Goal: Use online tool/utility: Utilize a website feature to perform a specific function

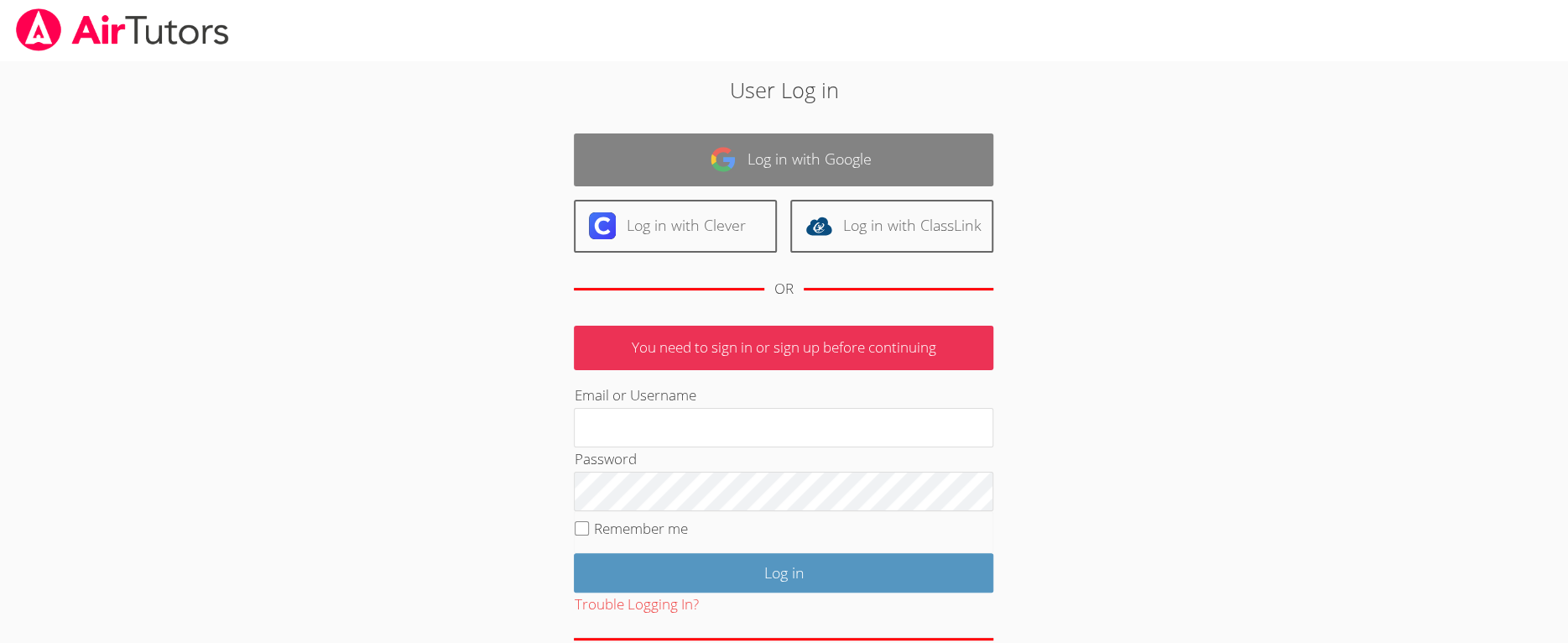
click at [739, 162] on link "Log in with Google" at bounding box center [784, 159] width 420 height 53
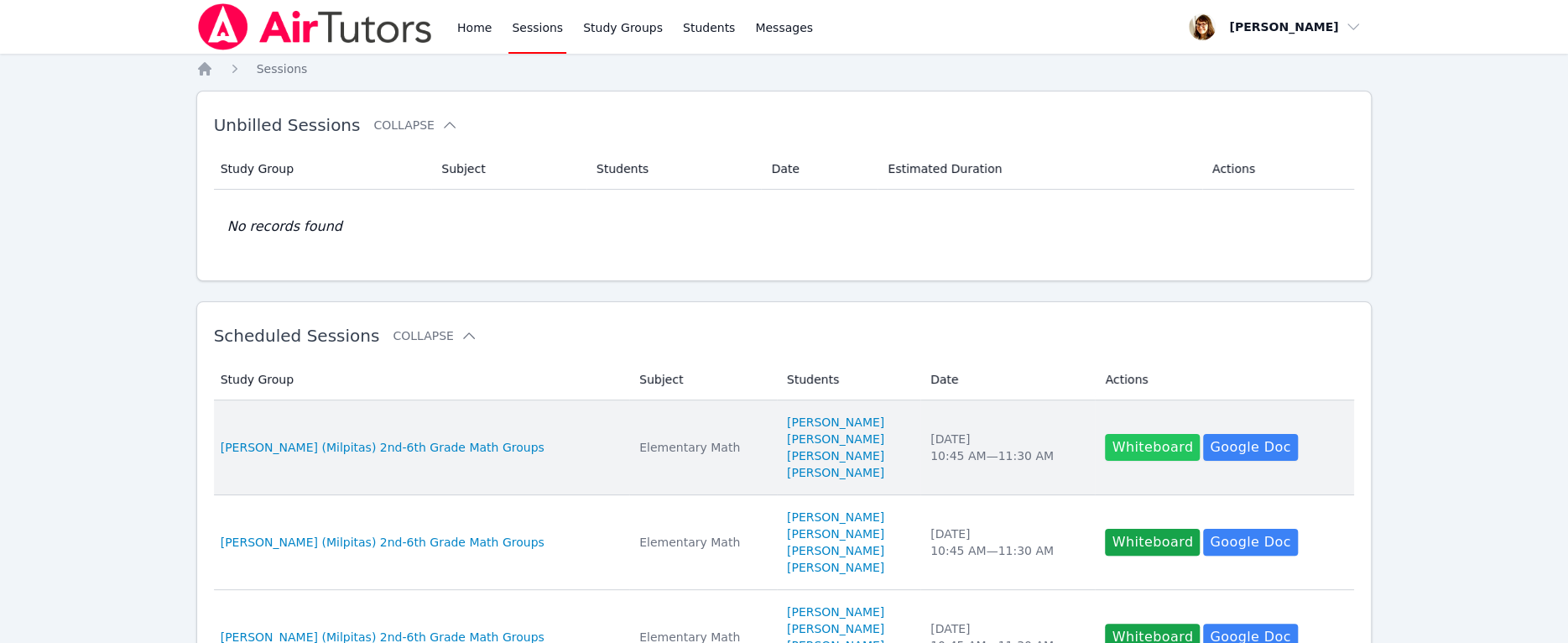
click at [1130, 453] on button "Whiteboard" at bounding box center [1151, 448] width 95 height 27
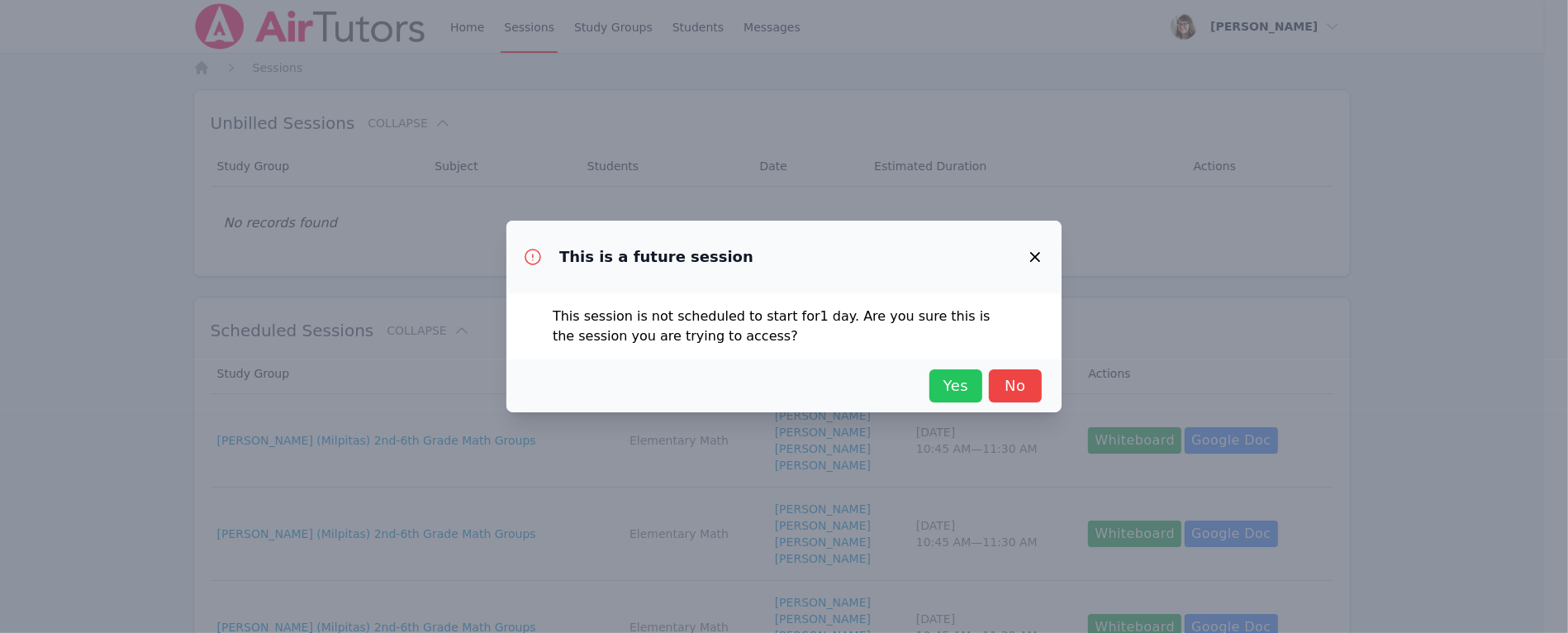
click at [954, 387] on span "Yes" at bounding box center [956, 386] width 37 height 24
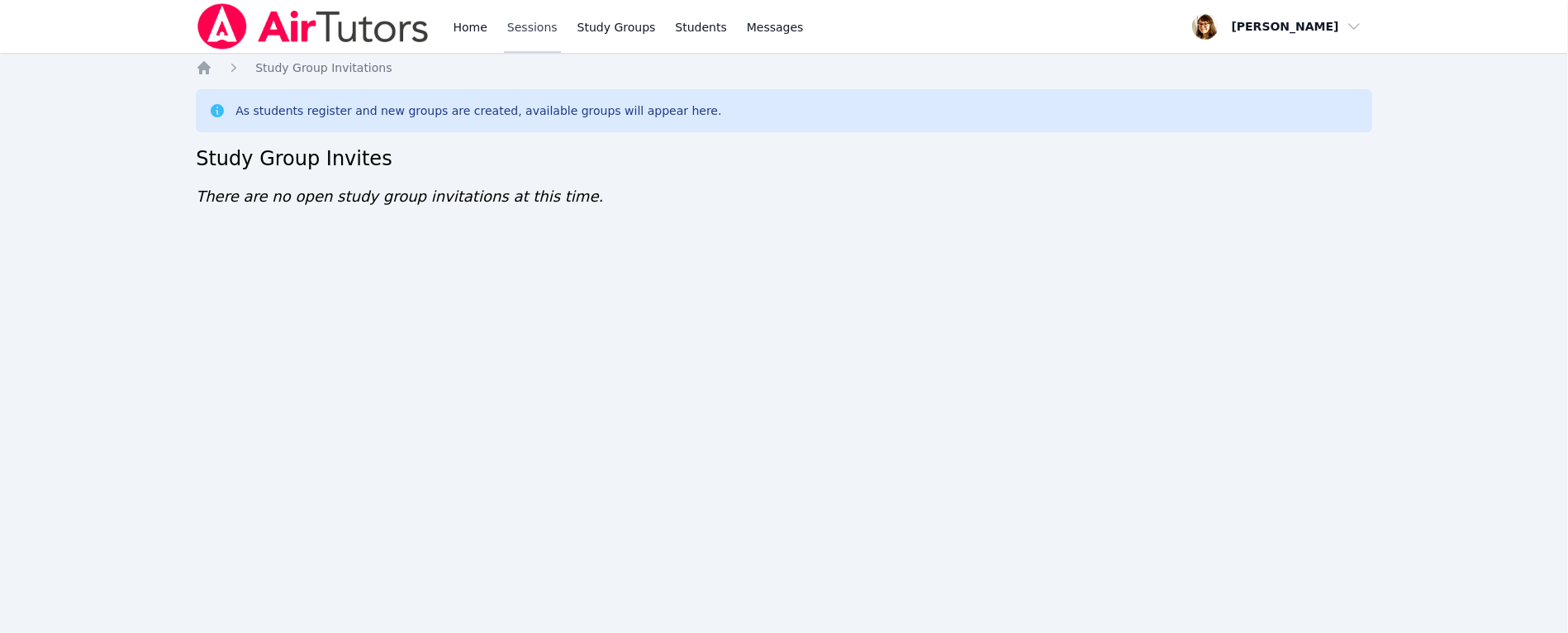
click at [536, 25] on link "Sessions" at bounding box center [532, 26] width 57 height 53
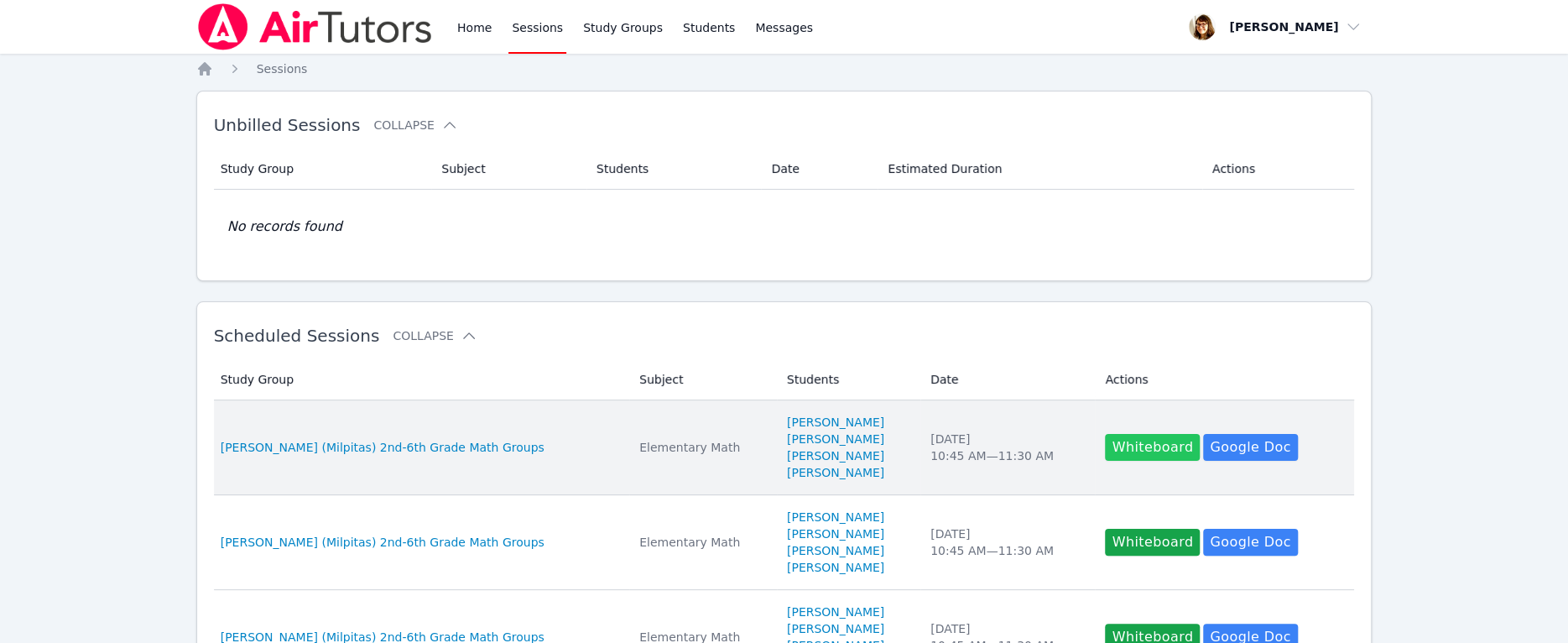
click at [1150, 453] on button "Whiteboard" at bounding box center [1151, 448] width 95 height 27
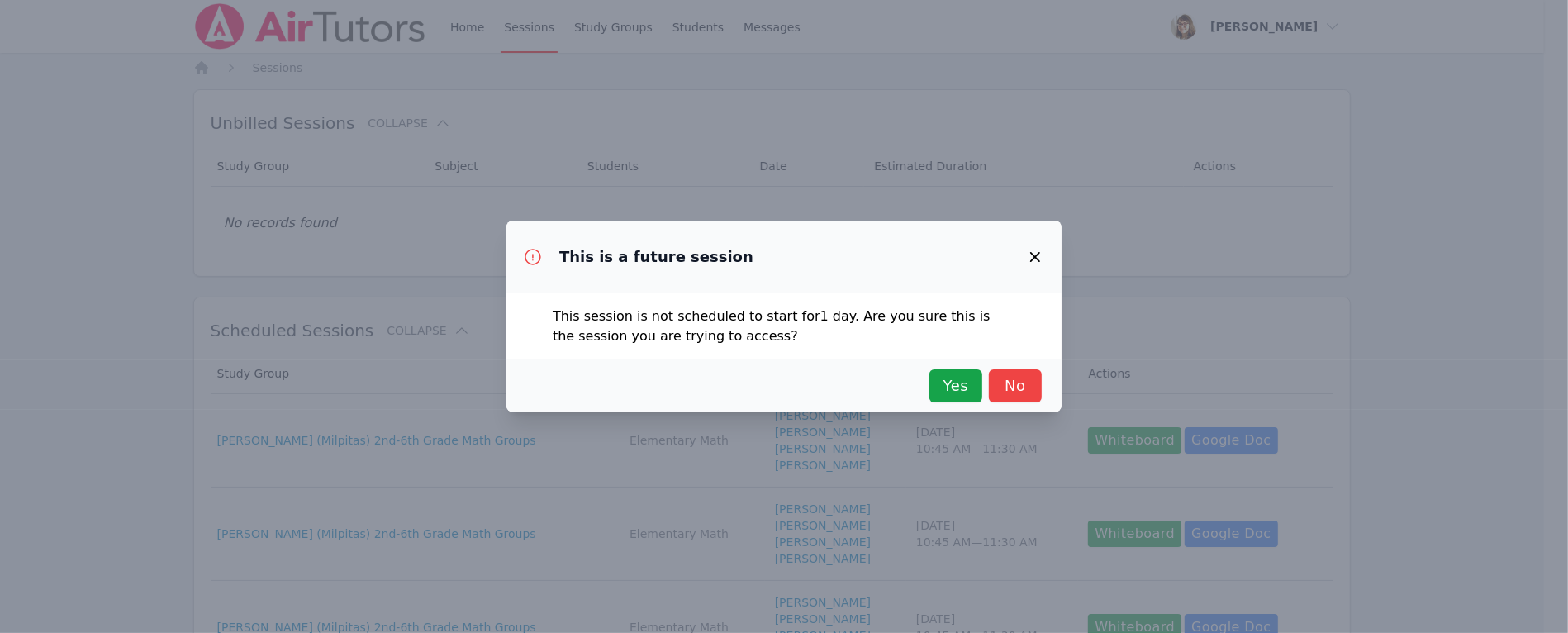
click at [927, 390] on div "Yes No" at bounding box center [784, 385] width 515 height 33
click at [958, 389] on span "Yes" at bounding box center [956, 386] width 37 height 24
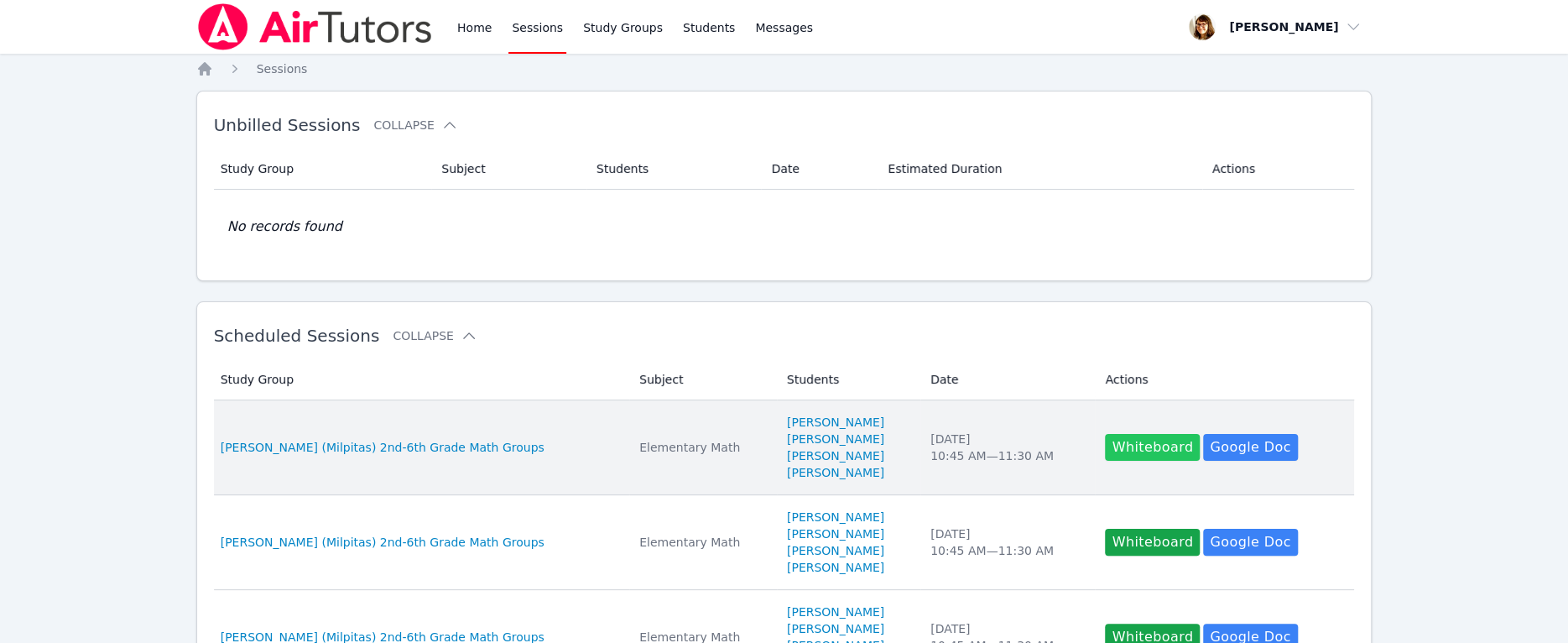
click at [1148, 459] on button "Whiteboard" at bounding box center [1151, 448] width 95 height 27
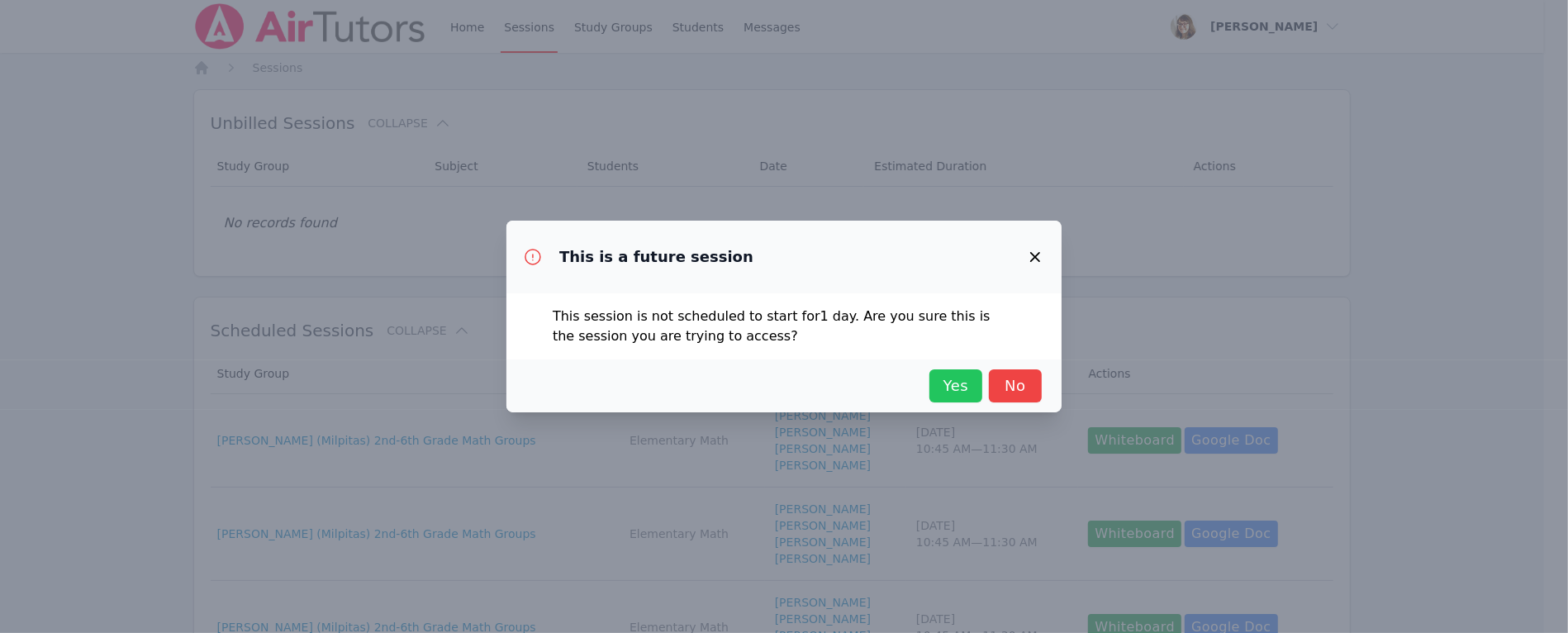
click at [954, 381] on span "Yes" at bounding box center [956, 386] width 37 height 24
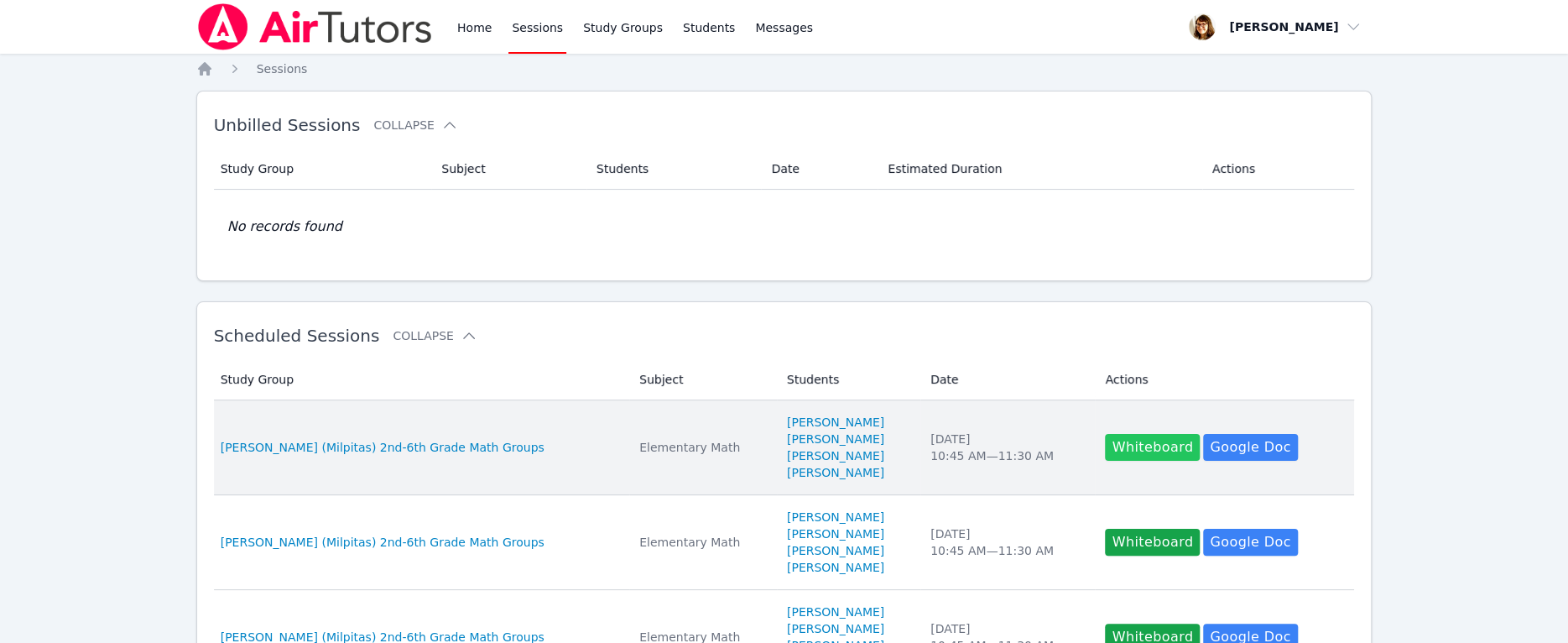
click at [1127, 447] on button "Whiteboard" at bounding box center [1151, 448] width 95 height 27
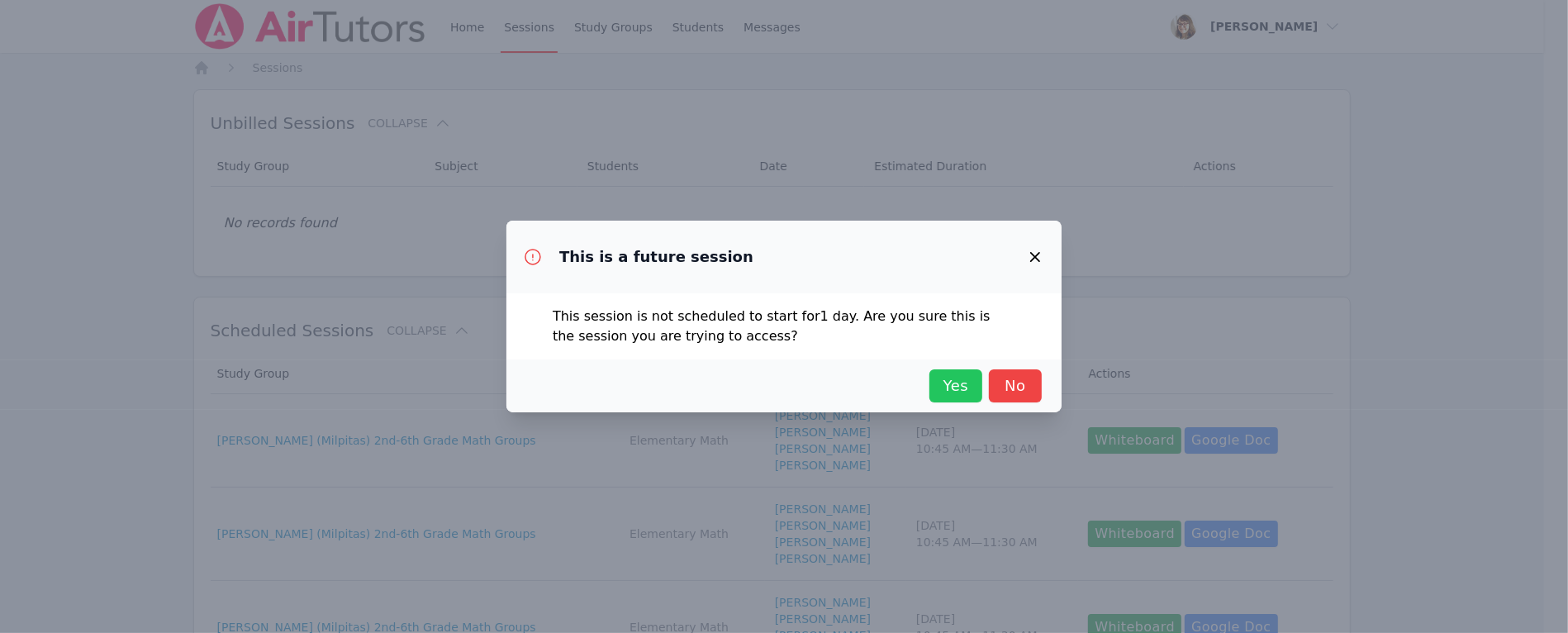
click at [949, 389] on span "Yes" at bounding box center [956, 386] width 37 height 24
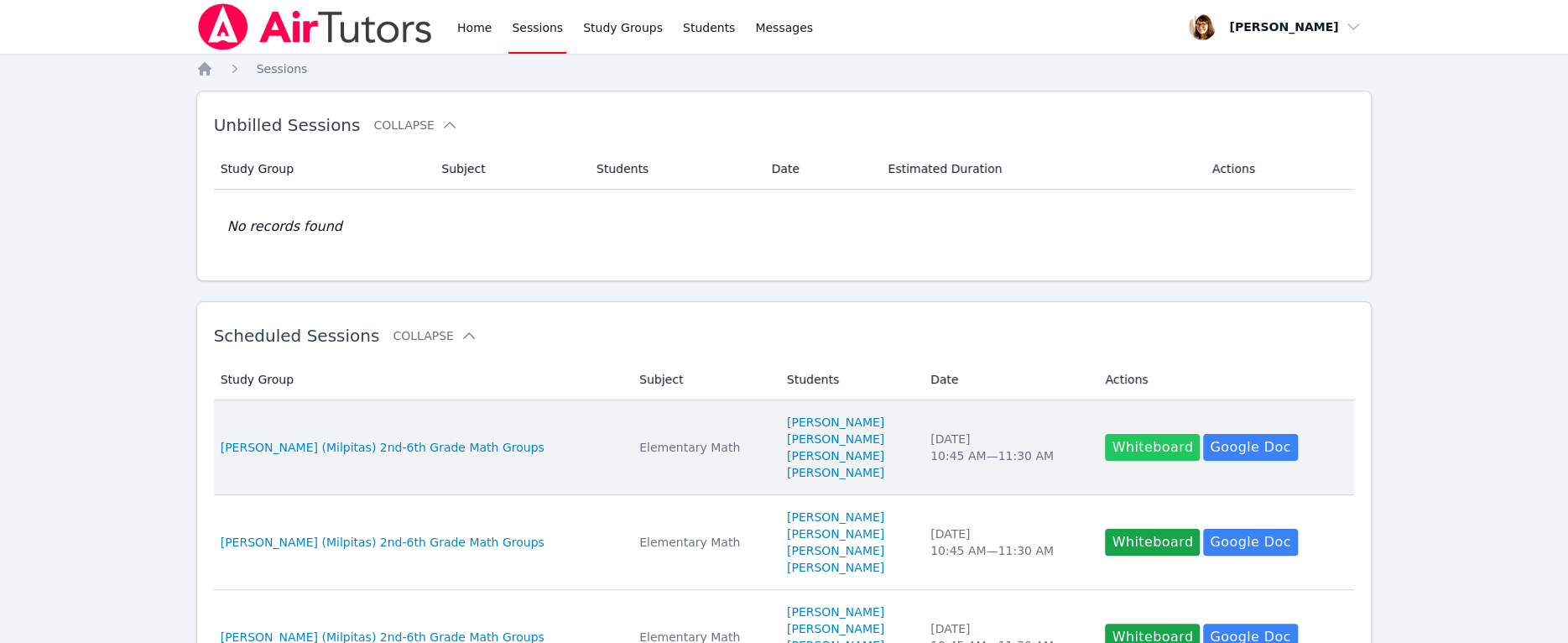
click at [1133, 456] on button "Whiteboard" at bounding box center [1151, 448] width 95 height 27
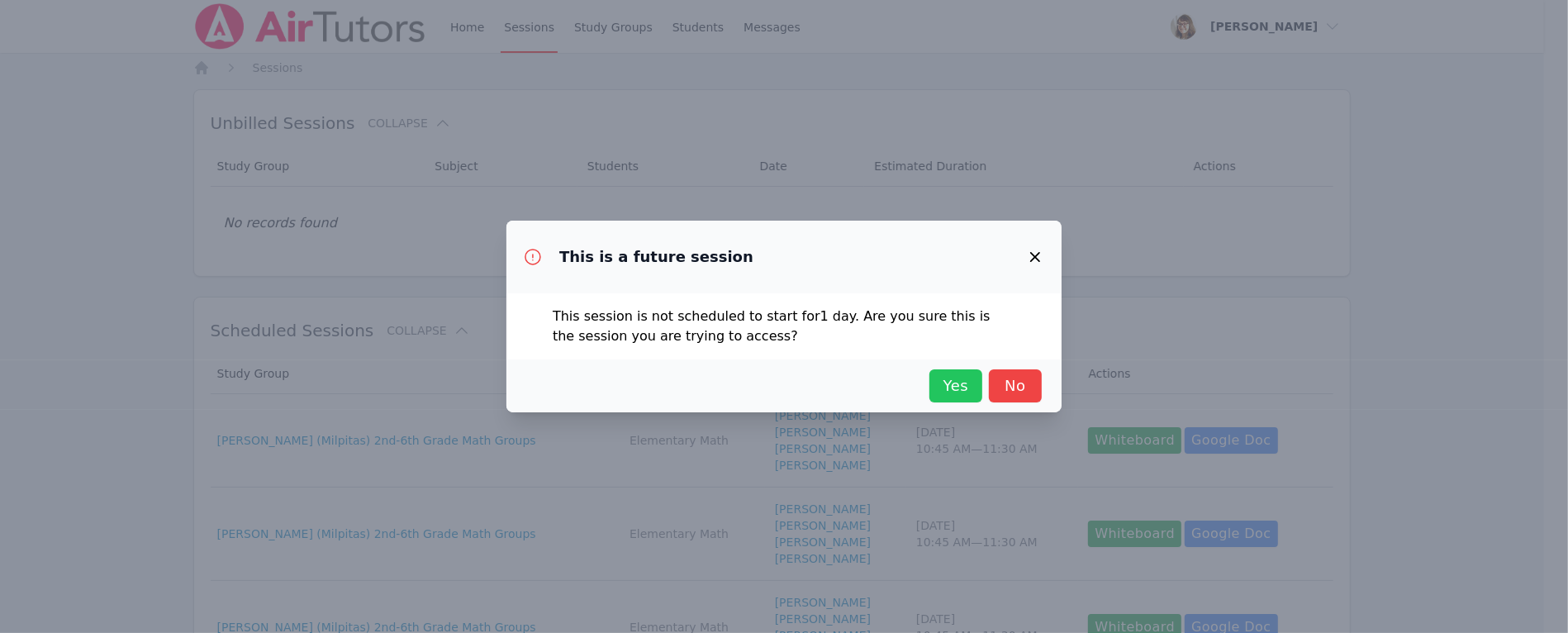
click at [942, 379] on span "Yes" at bounding box center [956, 386] width 37 height 24
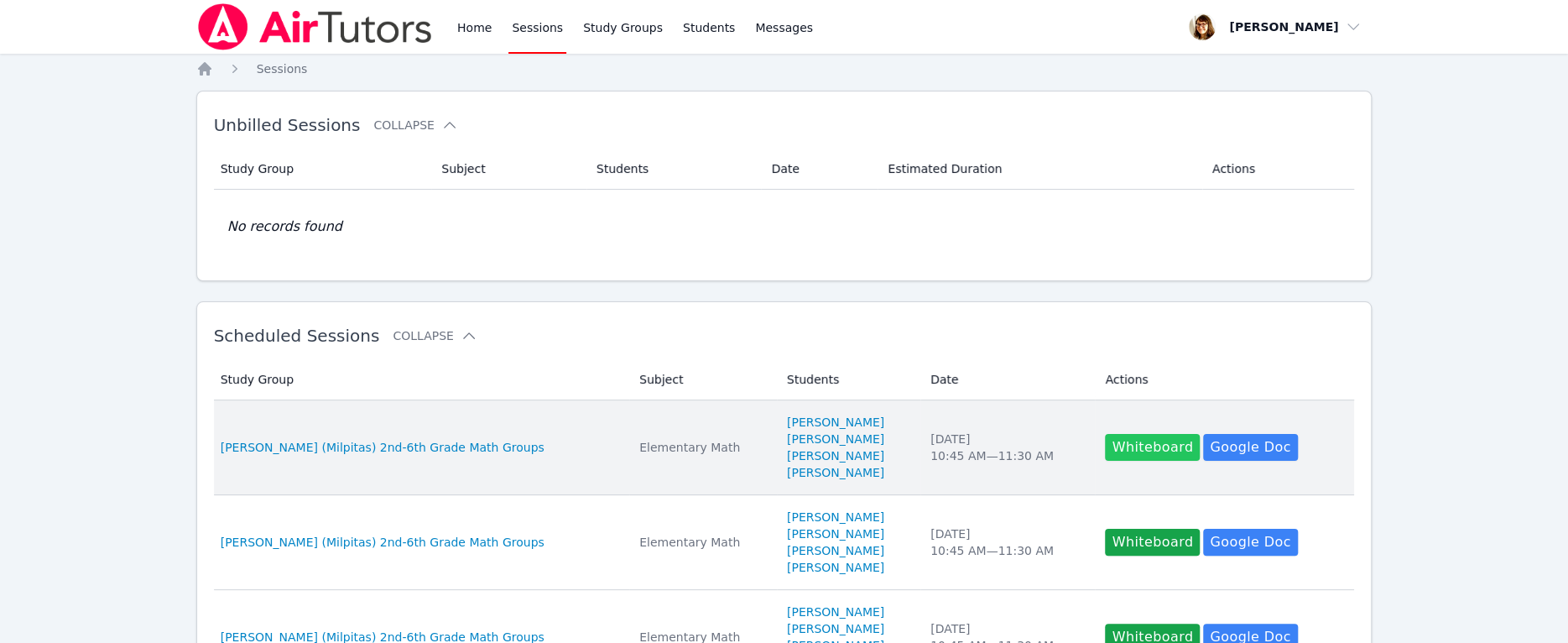
click at [1132, 450] on button "Whiteboard" at bounding box center [1151, 448] width 95 height 27
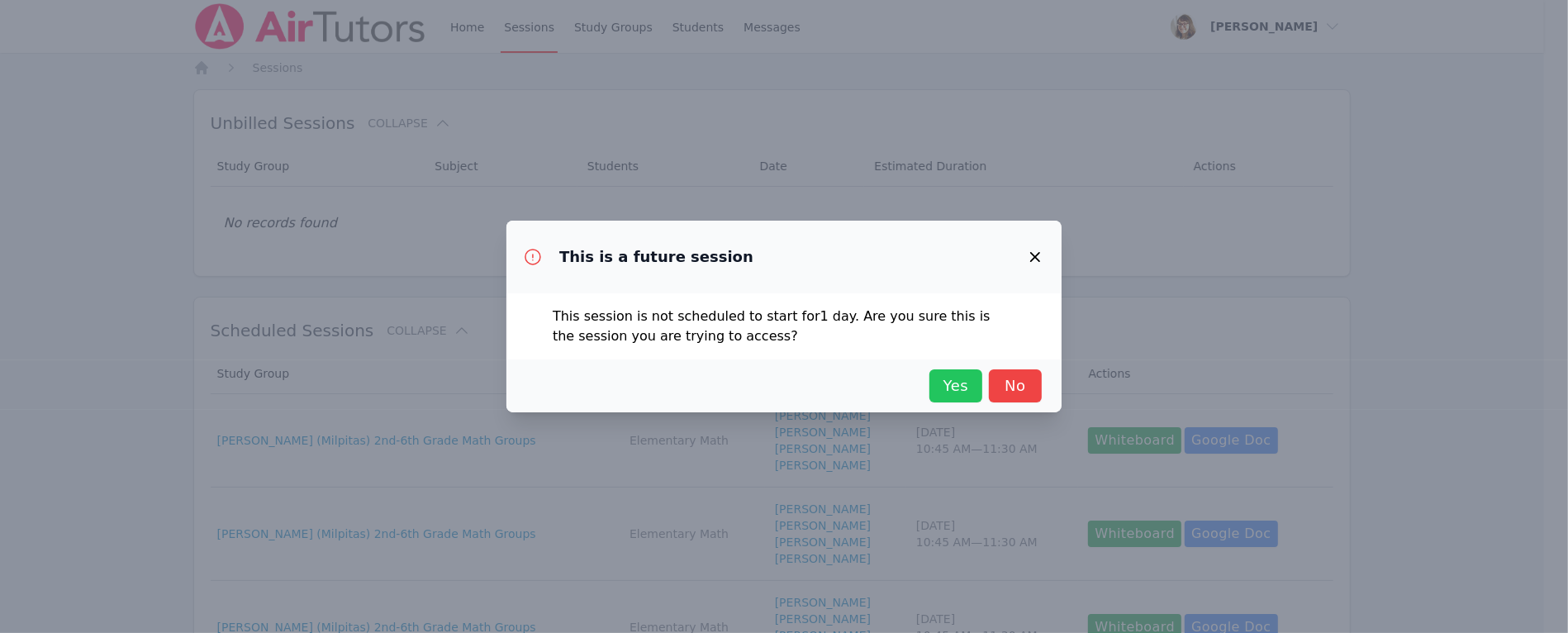
click at [950, 386] on span "Yes" at bounding box center [956, 386] width 37 height 24
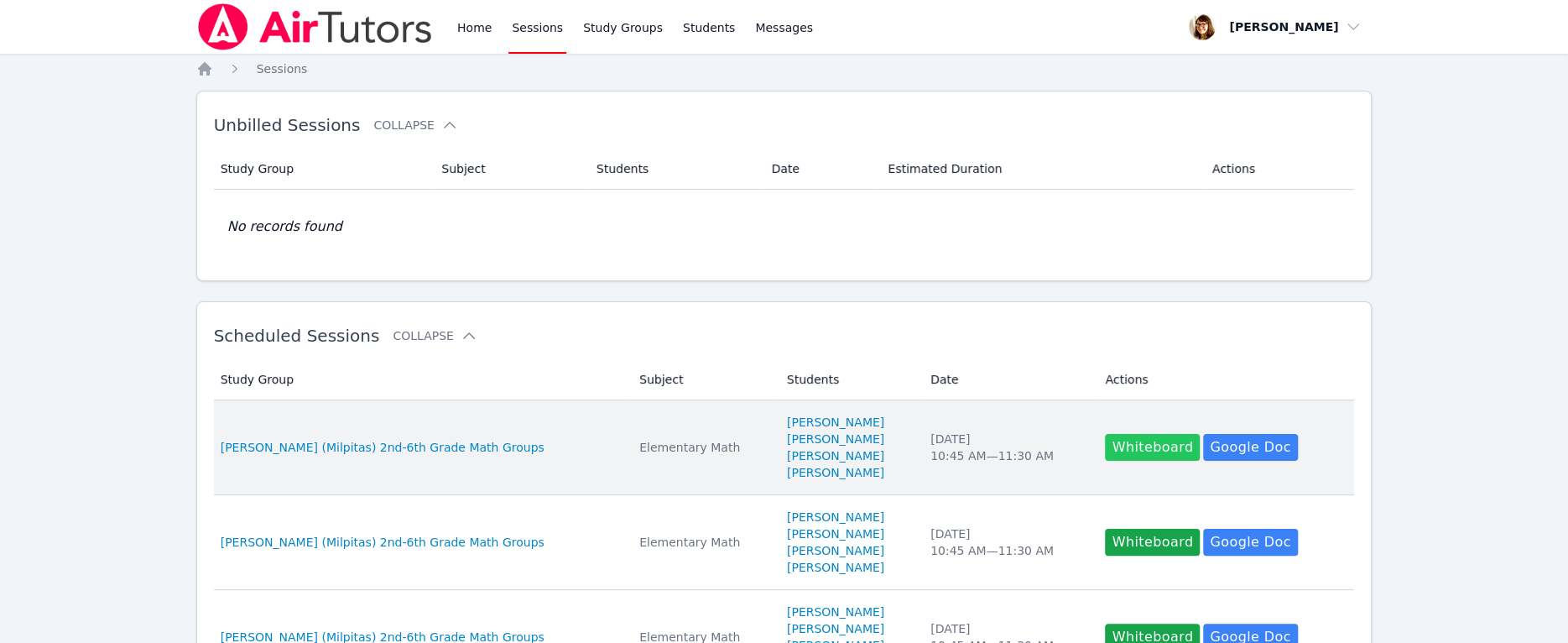
click at [1128, 442] on button "Whiteboard" at bounding box center [1151, 448] width 95 height 27
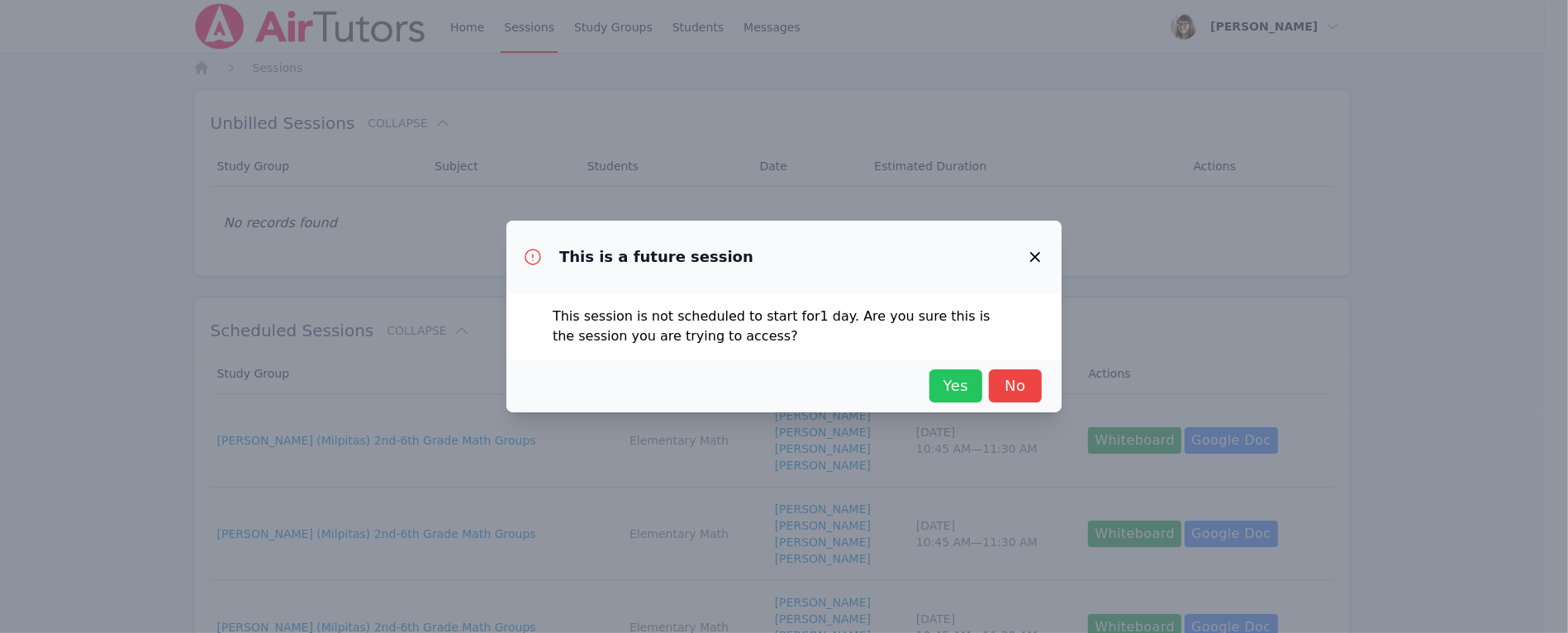
click at [951, 387] on span "Yes" at bounding box center [956, 386] width 37 height 24
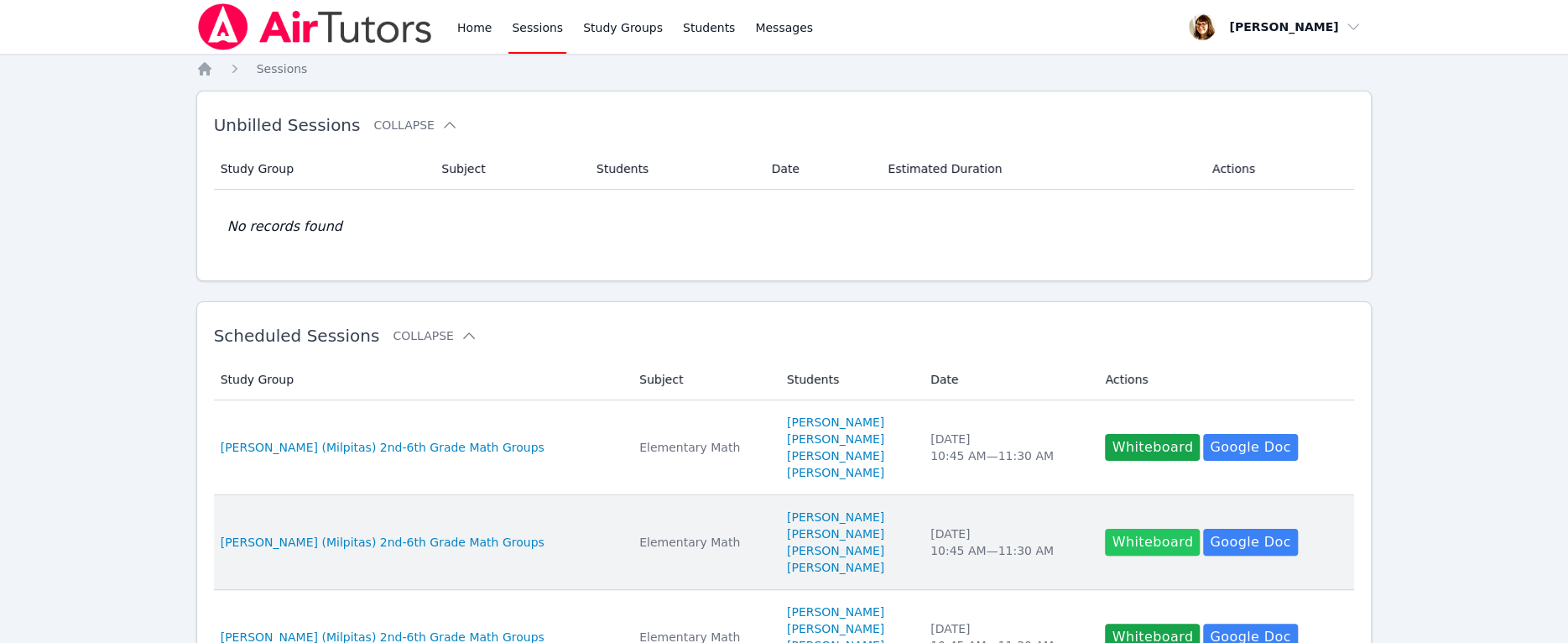
click at [1140, 537] on button "Whiteboard" at bounding box center [1151, 542] width 95 height 27
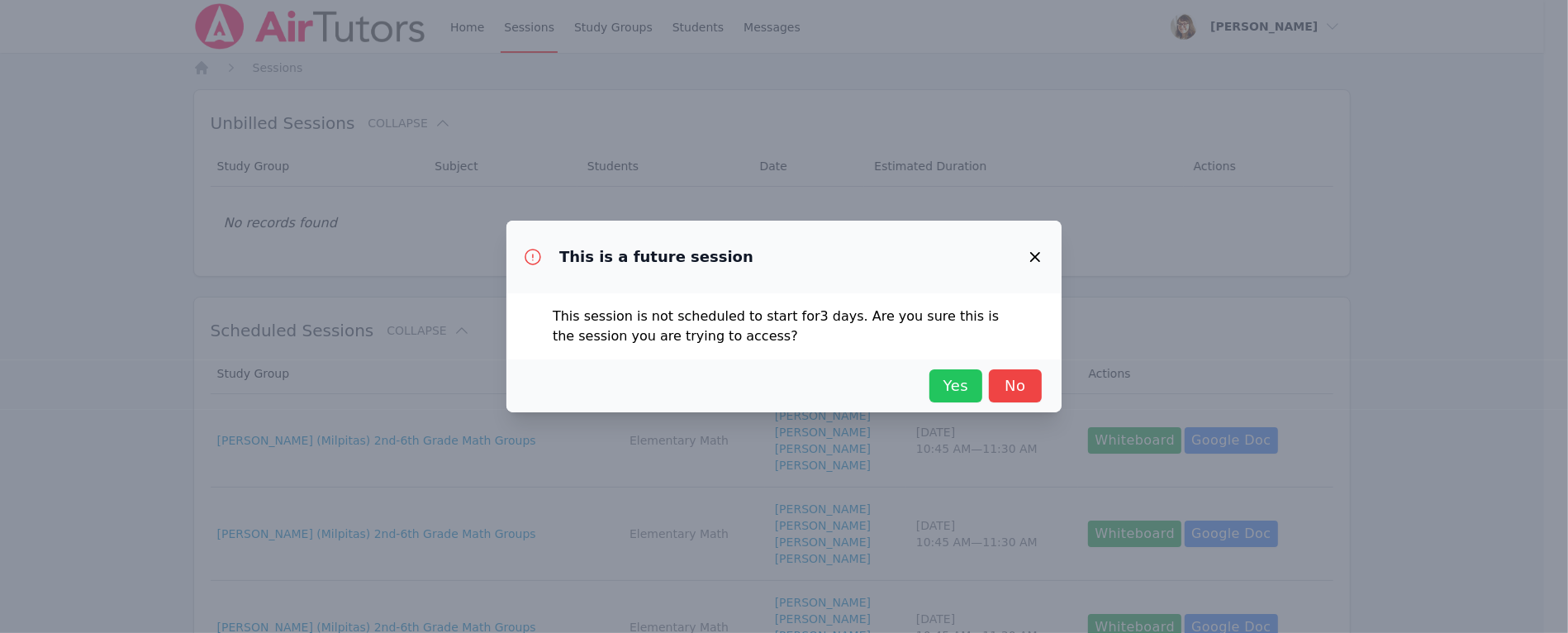
click at [961, 391] on span "Yes" at bounding box center [956, 386] width 37 height 24
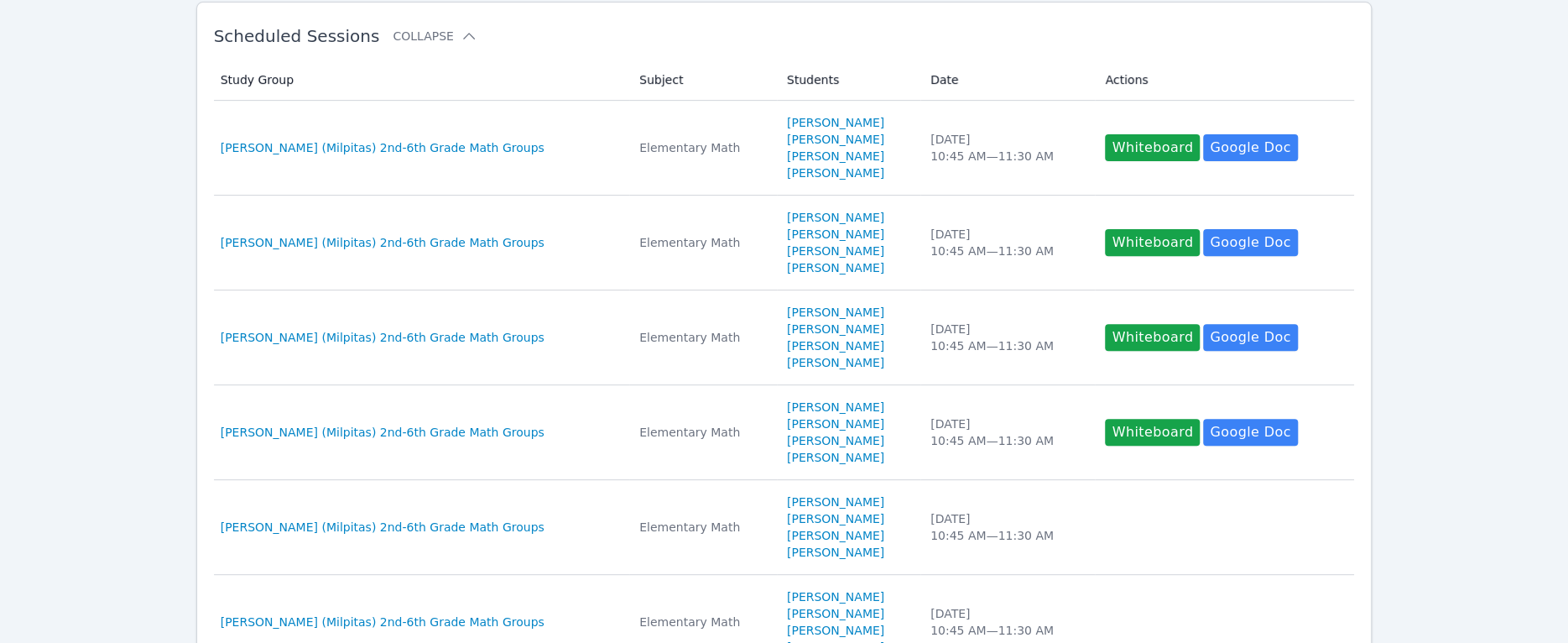
scroll to position [333, 0]
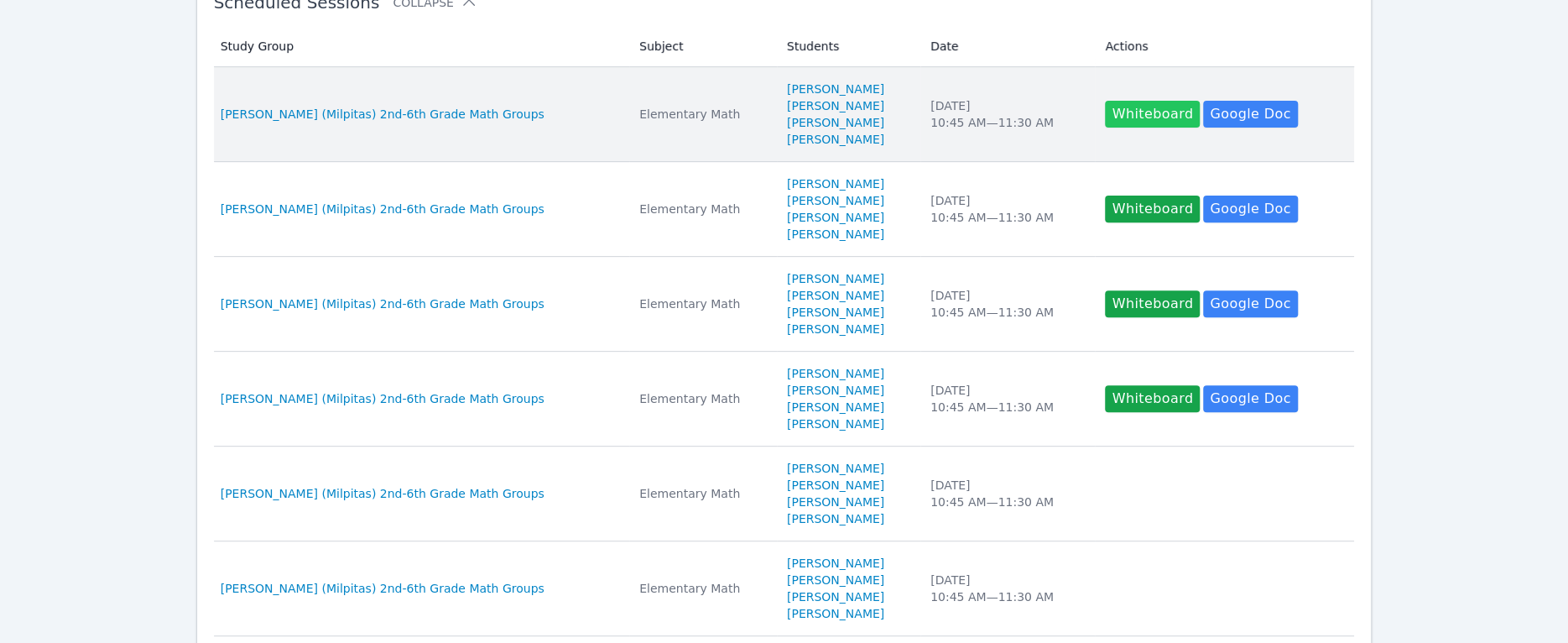
click at [1138, 105] on button "Whiteboard" at bounding box center [1151, 114] width 95 height 27
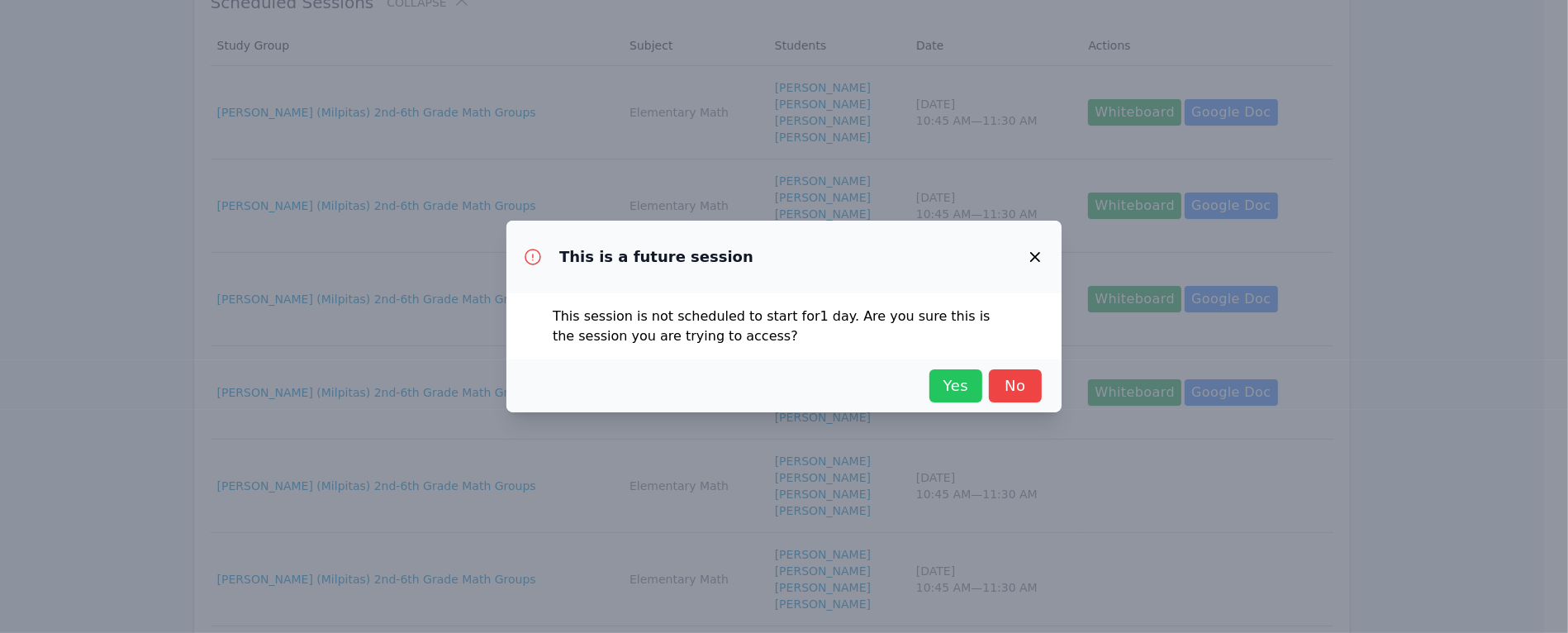
click at [952, 387] on span "Yes" at bounding box center [956, 386] width 37 height 24
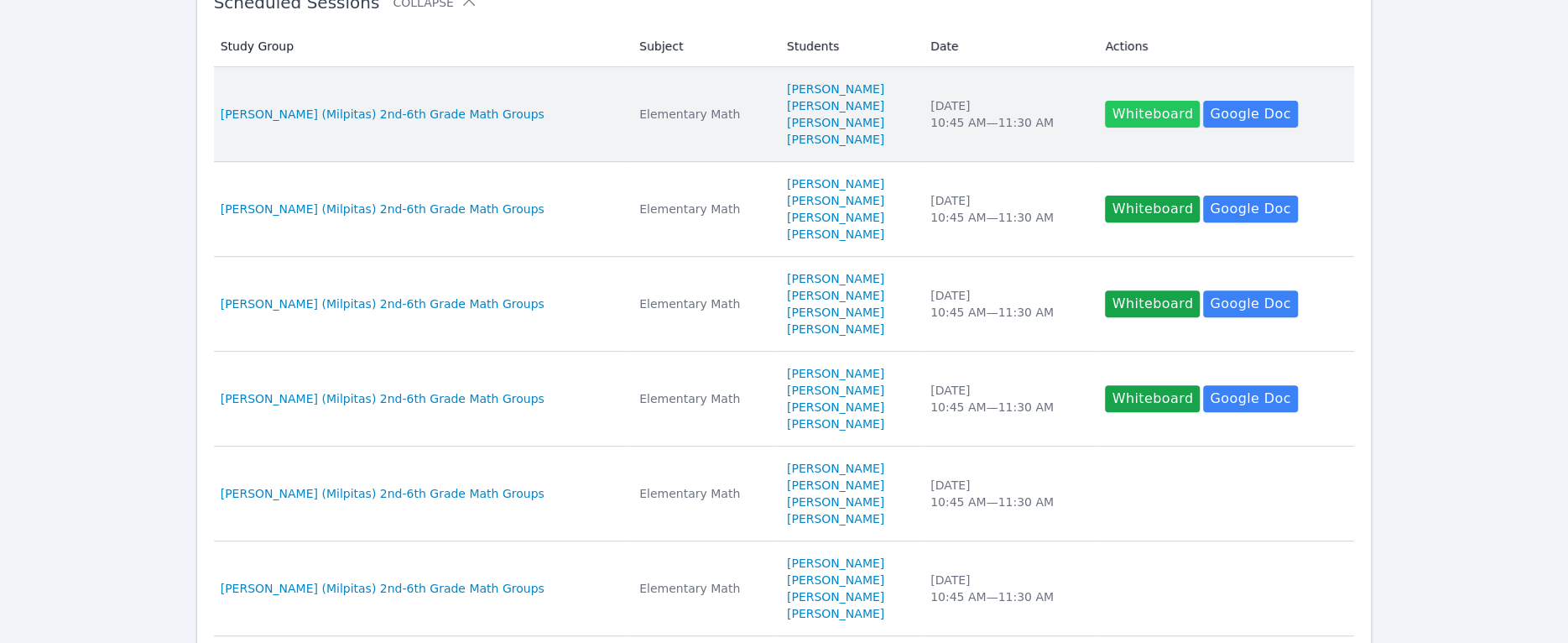
click at [1124, 108] on button "Whiteboard" at bounding box center [1151, 114] width 95 height 27
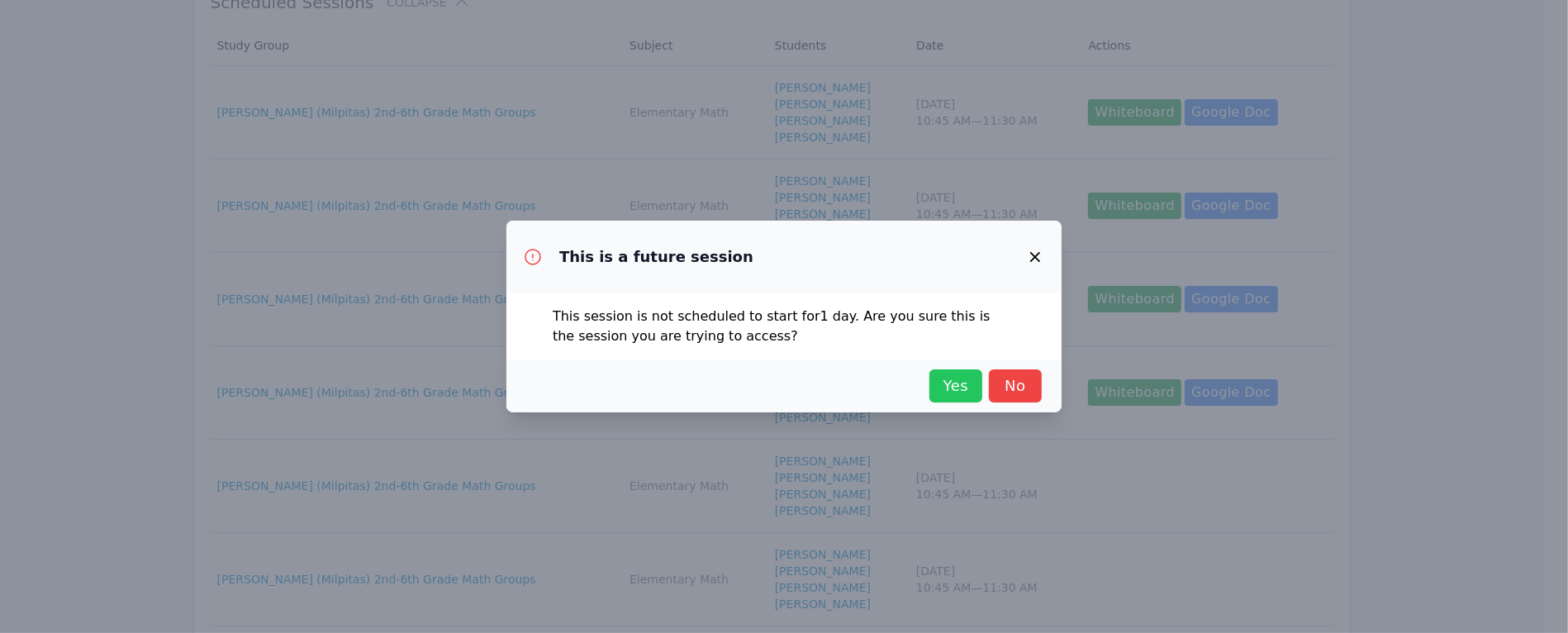
click at [955, 388] on span "Yes" at bounding box center [956, 386] width 37 height 24
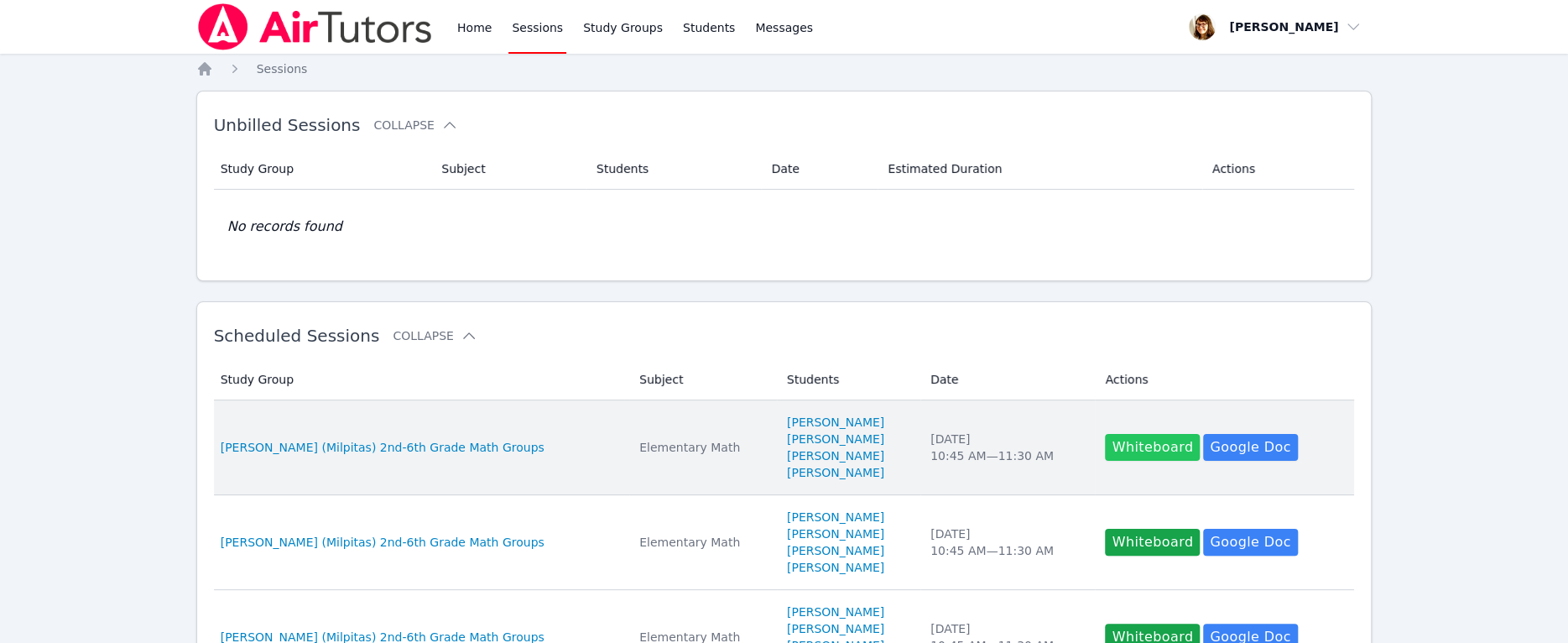
click at [1121, 441] on button "Whiteboard" at bounding box center [1151, 448] width 95 height 27
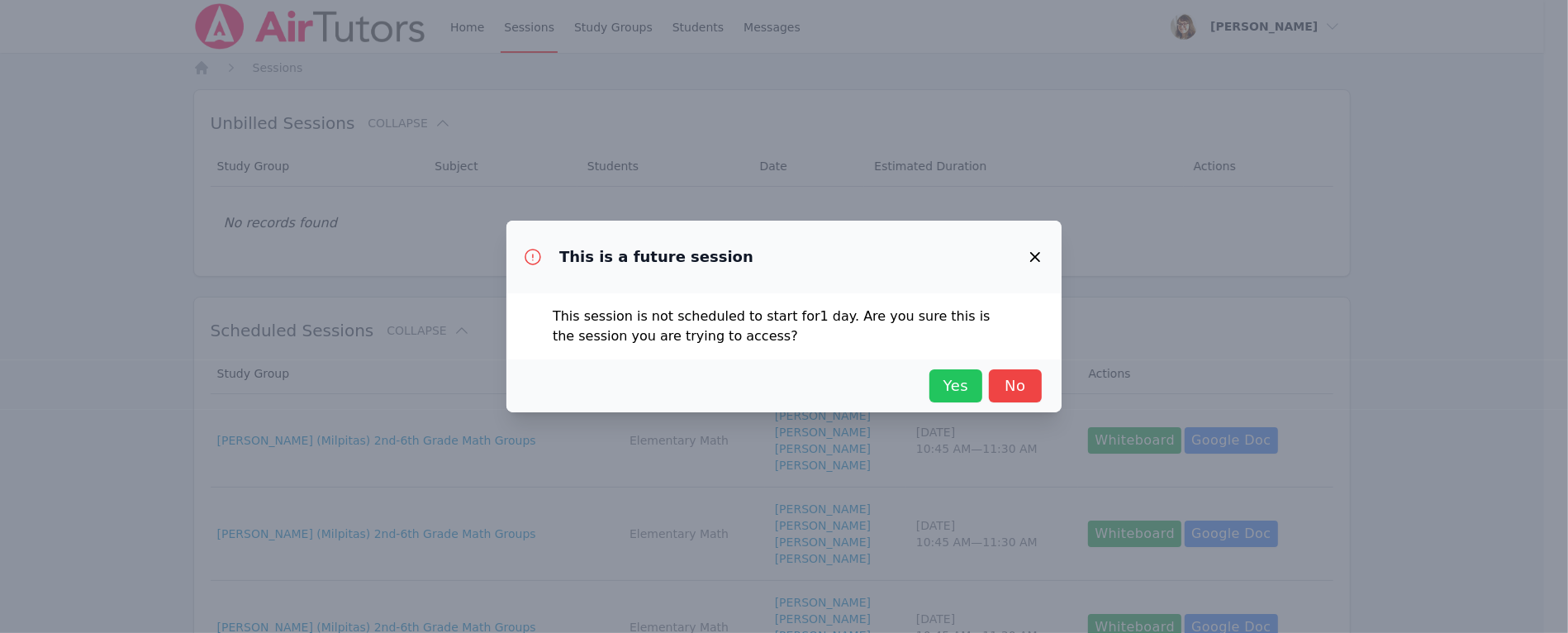
click at [954, 389] on span "Yes" at bounding box center [956, 386] width 37 height 24
